Goal: Register for event/course

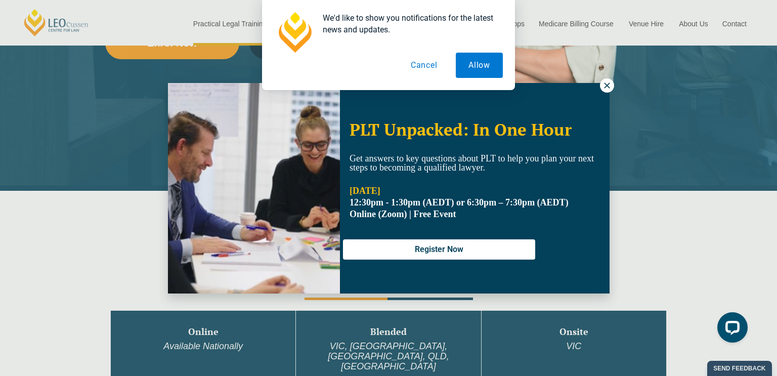
click at [422, 67] on button "Cancel" at bounding box center [424, 65] width 52 height 25
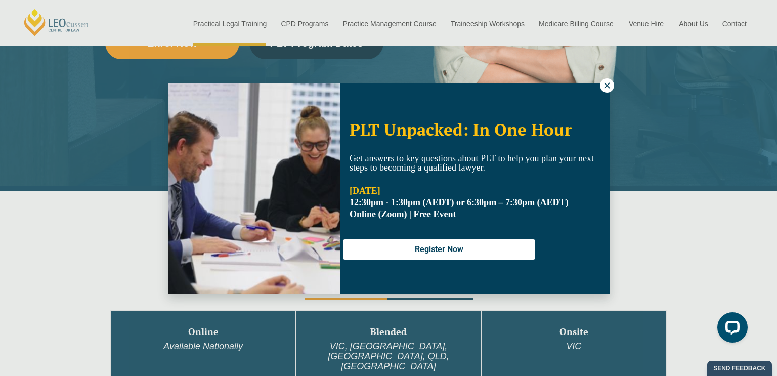
click at [122, 205] on div "PLT Unpacked: In One Hour Get answers to key questions about PLT to help you pl…" at bounding box center [388, 188] width 777 height 376
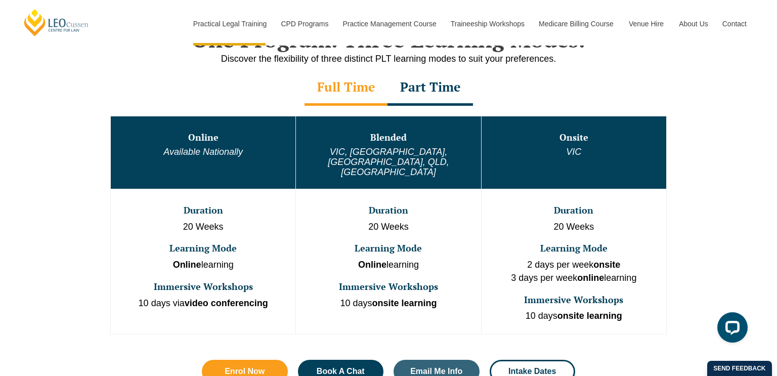
scroll to position [547, 0]
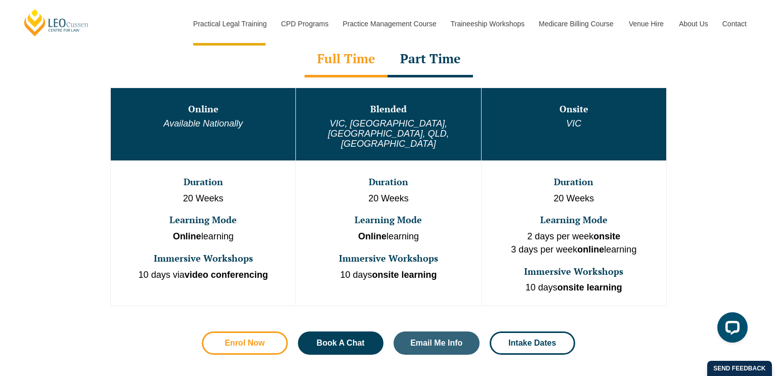
click at [263, 339] on span "Enrol Now" at bounding box center [245, 343] width 40 height 8
